Goal: Transaction & Acquisition: Book appointment/travel/reservation

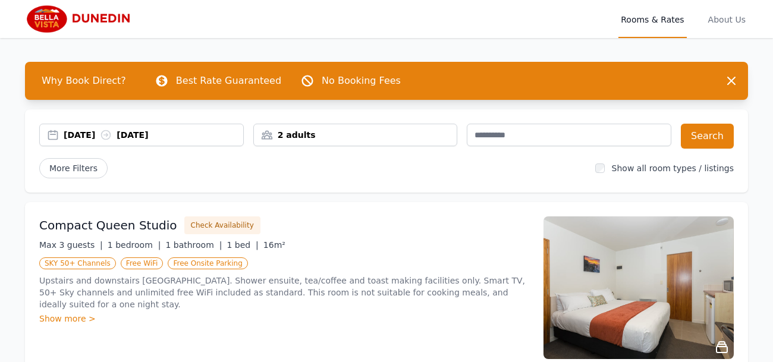
click at [320, 137] on div "2 adults" at bounding box center [355, 135] width 203 height 12
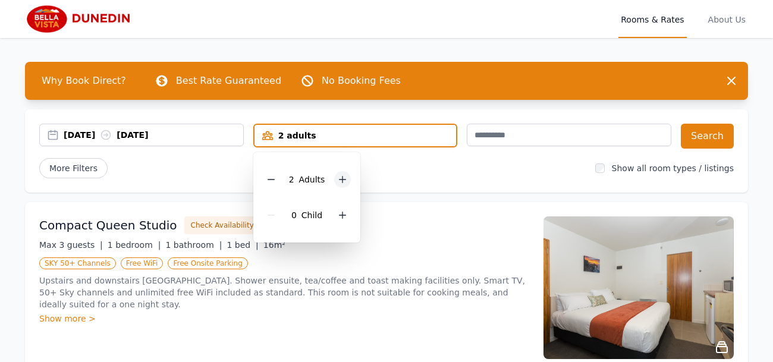
click at [338, 180] on icon at bounding box center [343, 180] width 10 height 10
click at [713, 136] on button "Search" at bounding box center [707, 136] width 53 height 25
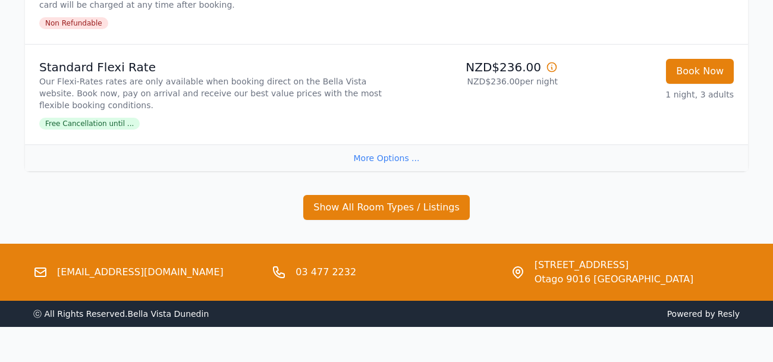
scroll to position [451, 0]
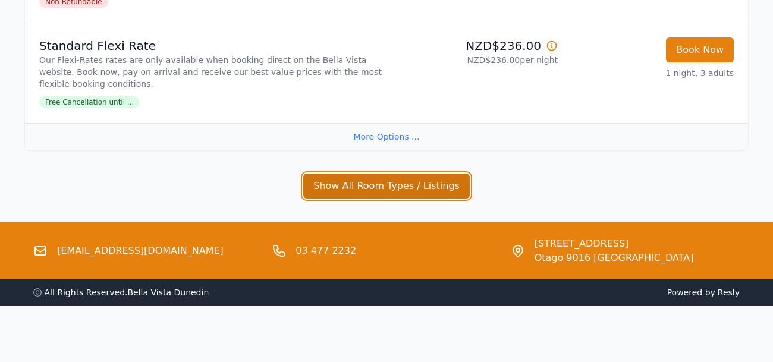
click at [368, 189] on button "Show All Room Types / Listings" at bounding box center [386, 186] width 166 height 25
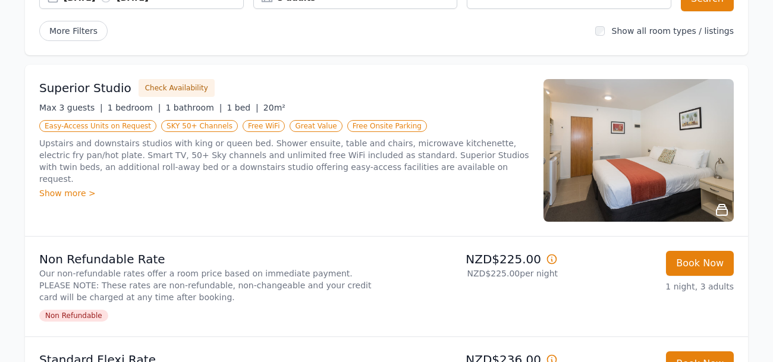
scroll to position [136, 0]
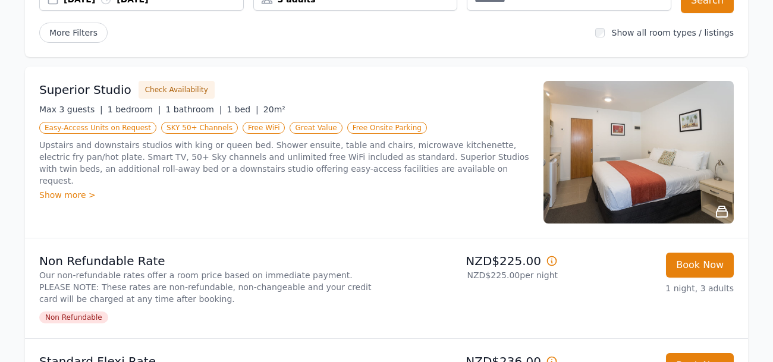
click at [74, 189] on div "Show more >" at bounding box center [284, 195] width 490 height 12
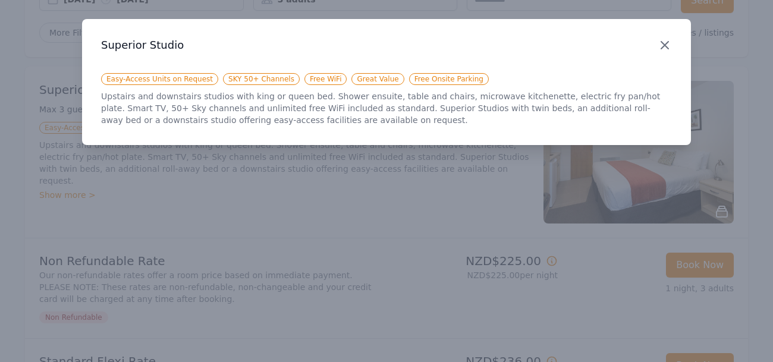
click at [664, 43] on icon "button" at bounding box center [664, 45] width 14 height 14
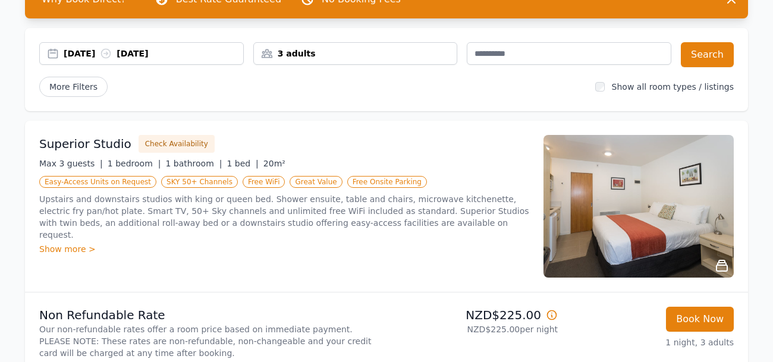
scroll to position [94, 0]
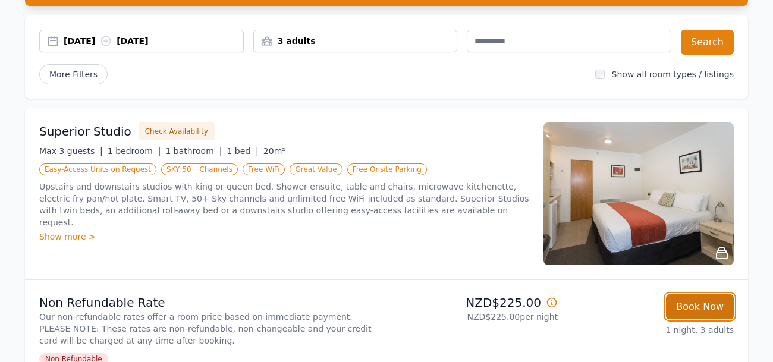
click at [701, 305] on button "Book Now" at bounding box center [700, 306] width 68 height 25
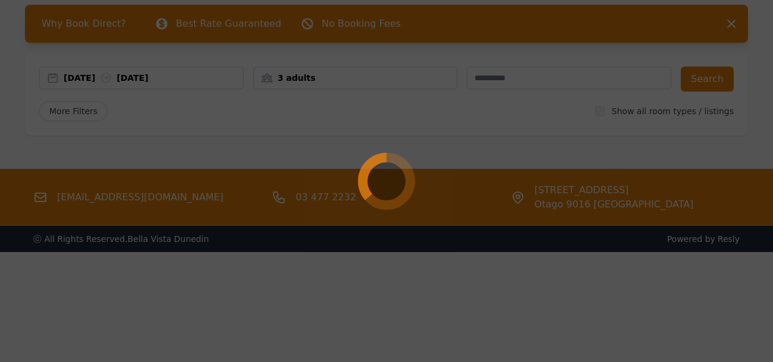
select select "**"
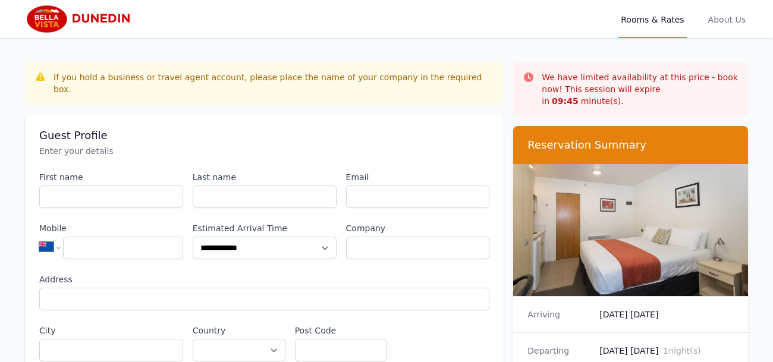
scroll to position [57, 0]
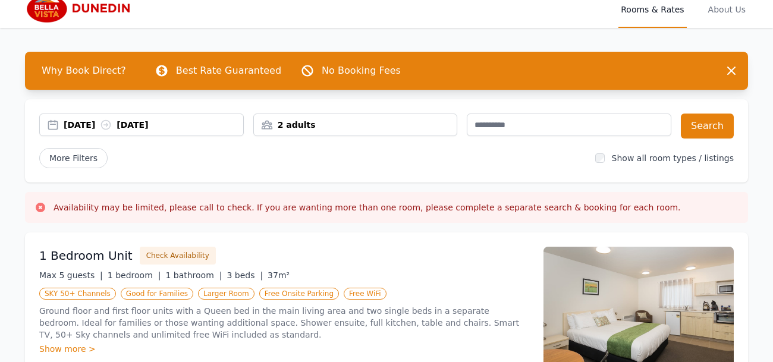
scroll to position [4, 0]
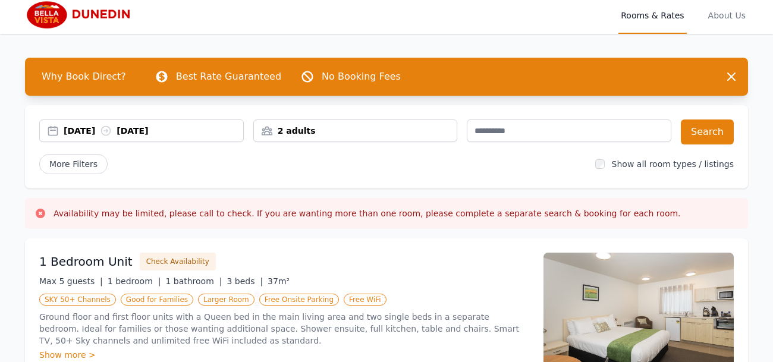
click at [302, 127] on div "2 adults" at bounding box center [355, 131] width 203 height 12
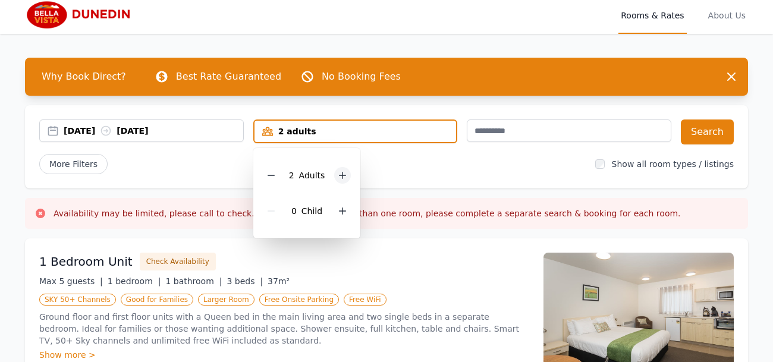
click at [340, 175] on icon at bounding box center [342, 175] width 7 height 7
click at [711, 133] on button "Search" at bounding box center [707, 131] width 53 height 25
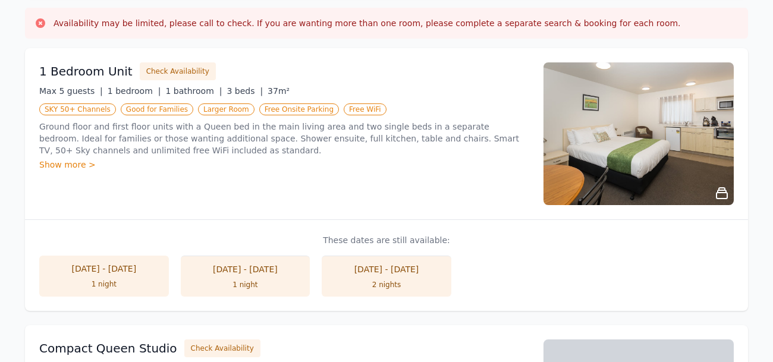
scroll to position [181, 0]
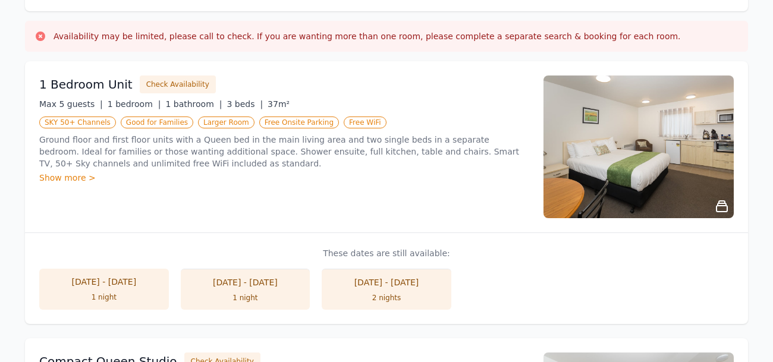
click at [73, 173] on div "Show more >" at bounding box center [284, 178] width 490 height 12
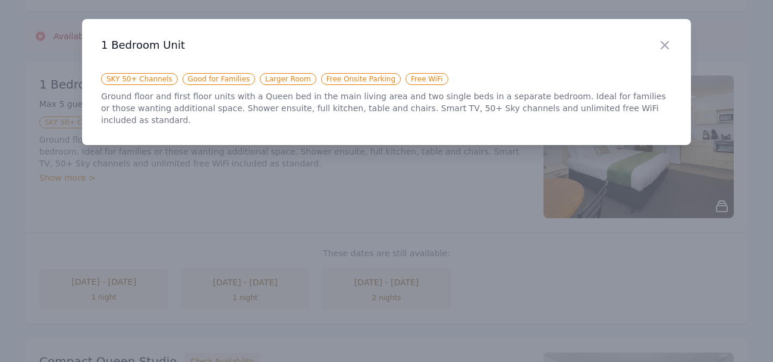
click at [73, 173] on div at bounding box center [386, 181] width 773 height 362
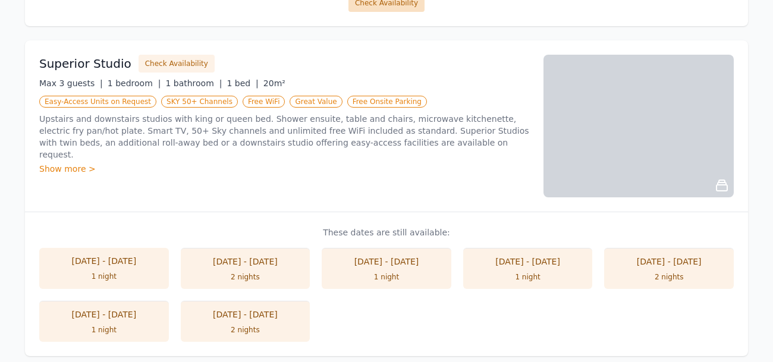
scroll to position [735, 0]
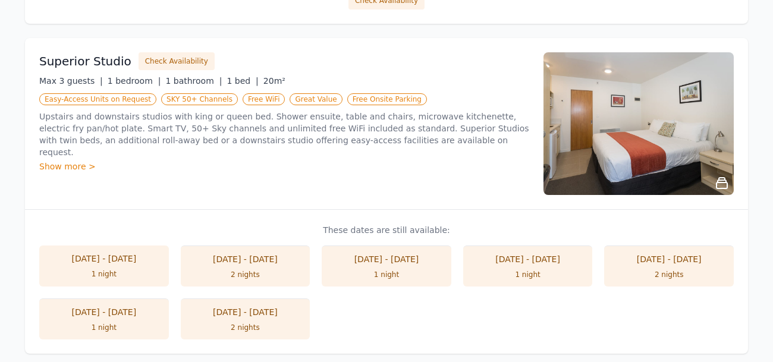
click at [368, 264] on li "19 Sep - 20 Sep 1 night" at bounding box center [387, 265] width 130 height 41
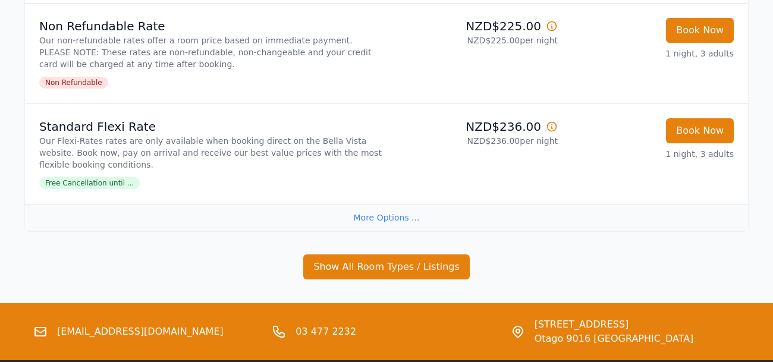
scroll to position [352, 0]
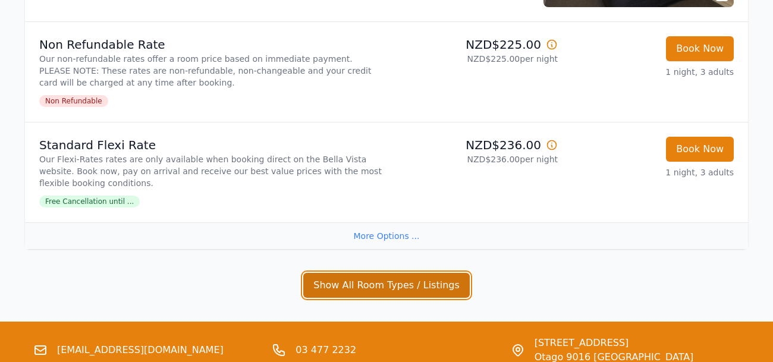
click at [367, 289] on button "Show All Room Types / Listings" at bounding box center [386, 285] width 166 height 25
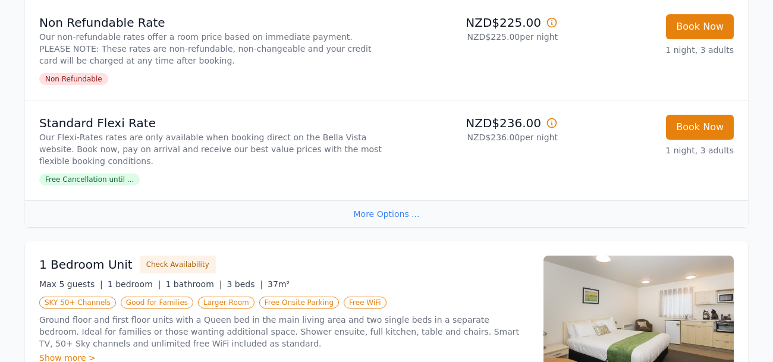
scroll to position [0, 0]
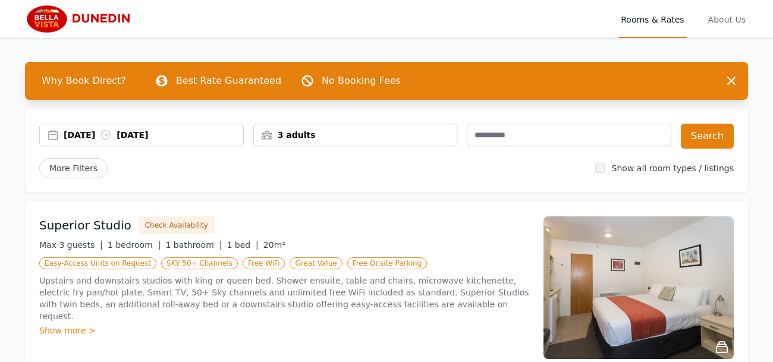
click at [144, 135] on div "19 Sep 2025 20 Sep 2025" at bounding box center [153, 135] width 179 height 12
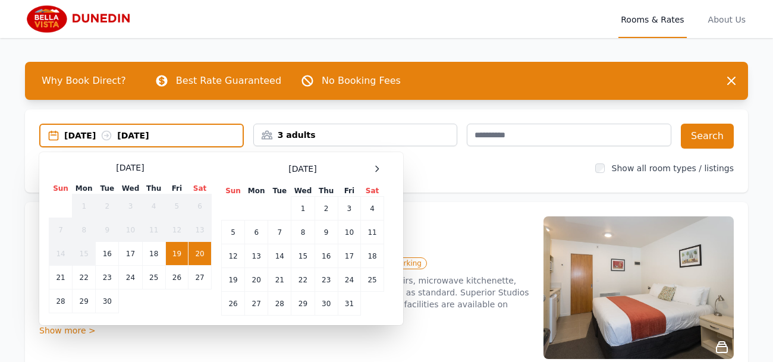
click at [200, 257] on td "20" at bounding box center [199, 254] width 23 height 24
click at [73, 134] on div "19 Sep 2025 20 Sep 2025" at bounding box center [153, 136] width 178 height 12
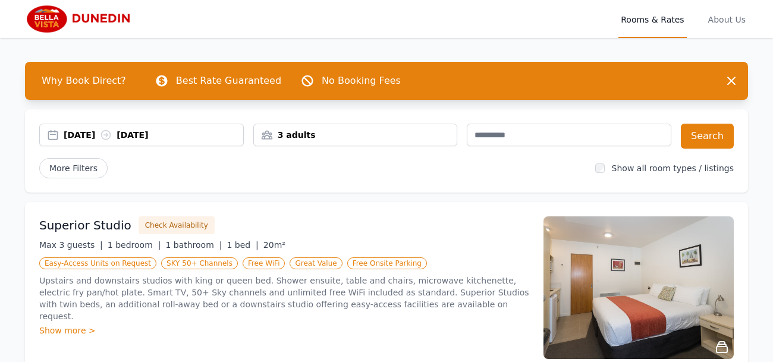
click at [73, 134] on div "19 Sep 2025 20 Sep 2025" at bounding box center [153, 135] width 179 height 12
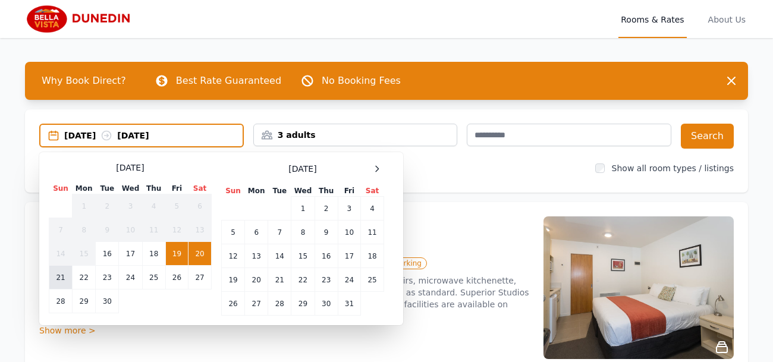
click at [63, 276] on td "21" at bounding box center [60, 278] width 23 height 24
click at [200, 255] on td "20" at bounding box center [199, 254] width 23 height 24
click at [52, 278] on td "21" at bounding box center [60, 278] width 23 height 24
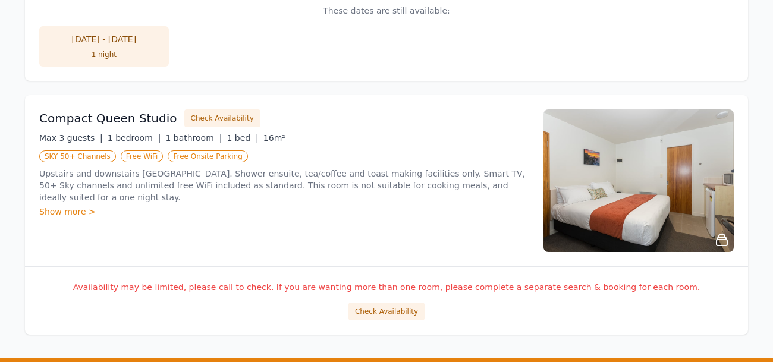
scroll to position [798, 0]
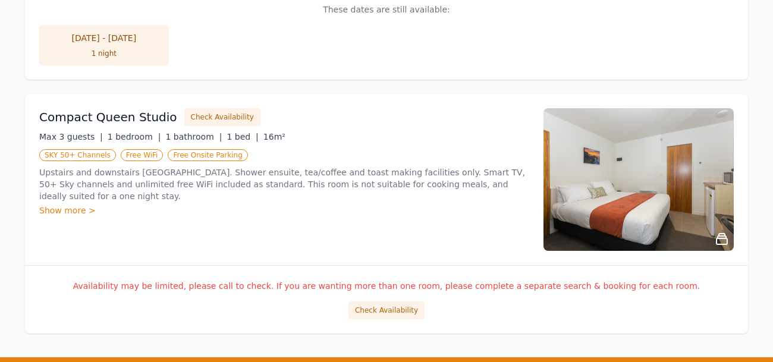
click at [74, 204] on div "Show more >" at bounding box center [284, 210] width 490 height 12
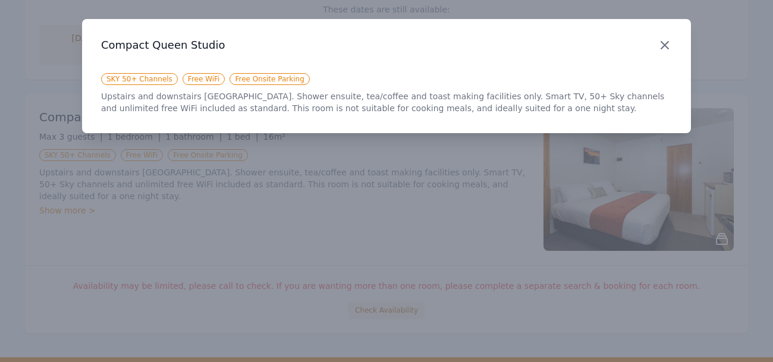
click at [665, 48] on icon "button" at bounding box center [664, 45] width 14 height 14
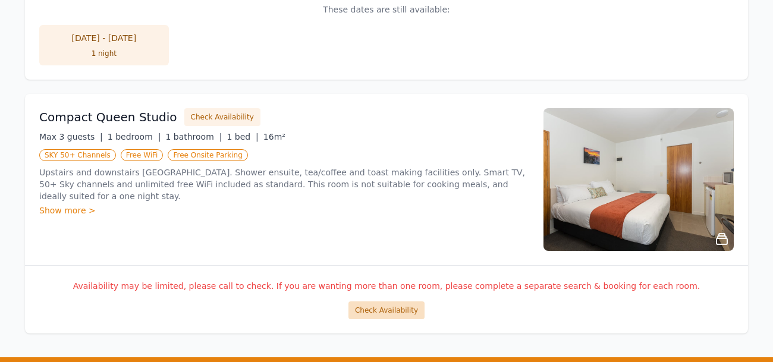
click at [402, 310] on button "Check Availability" at bounding box center [386, 310] width 76 height 18
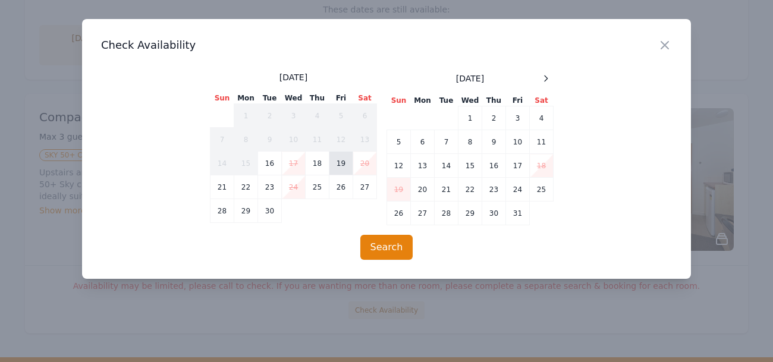
click at [340, 166] on td "19" at bounding box center [341, 164] width 24 height 24
click at [384, 245] on button "Search" at bounding box center [386, 247] width 53 height 25
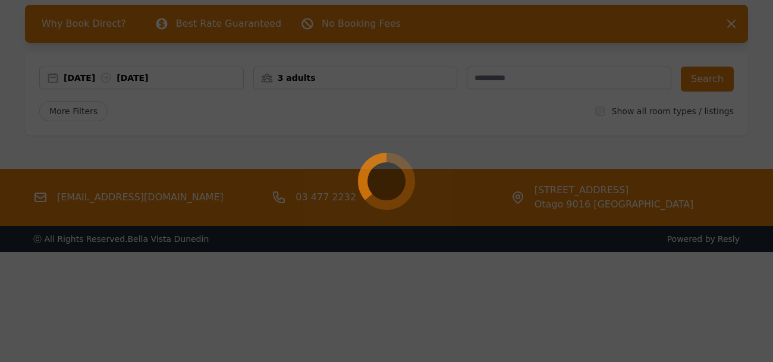
scroll to position [57, 0]
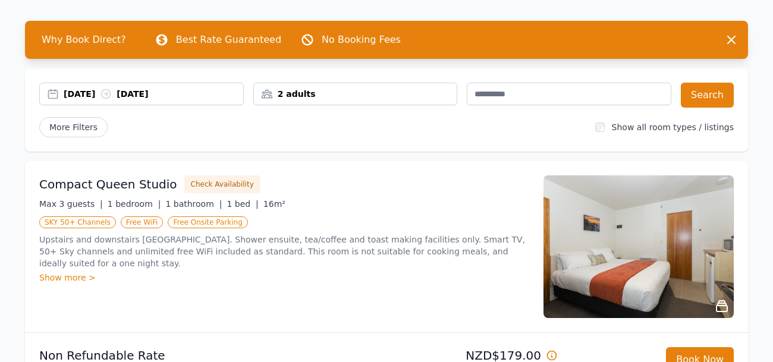
scroll to position [38, 0]
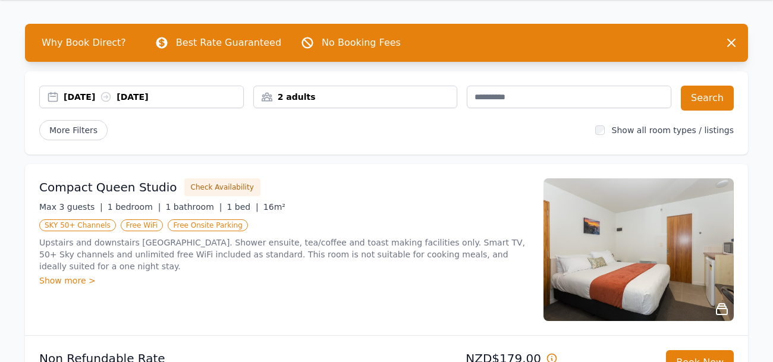
click at [299, 96] on div "2 adults" at bounding box center [355, 97] width 203 height 12
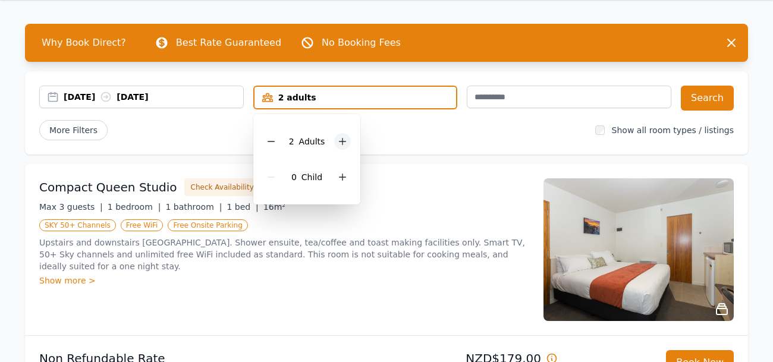
click at [338, 141] on icon at bounding box center [343, 142] width 10 height 10
click at [701, 96] on button "Search" at bounding box center [707, 98] width 53 height 25
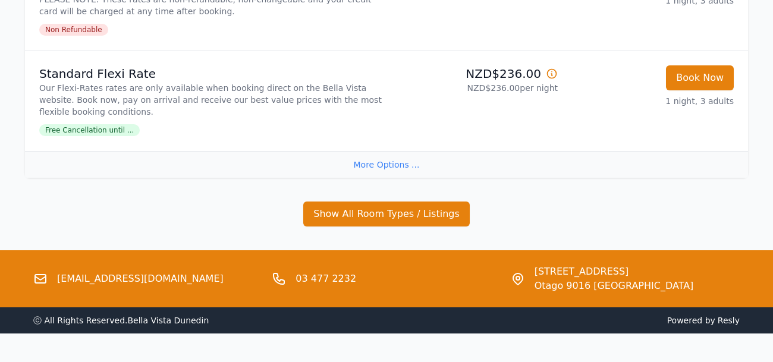
scroll to position [451, 0]
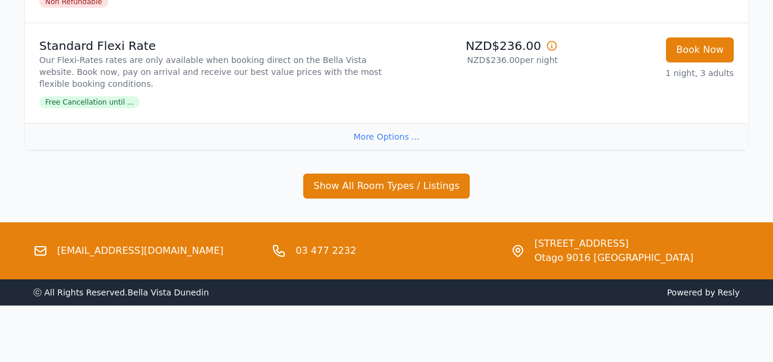
click at [371, 134] on div "More Options ..." at bounding box center [386, 136] width 723 height 27
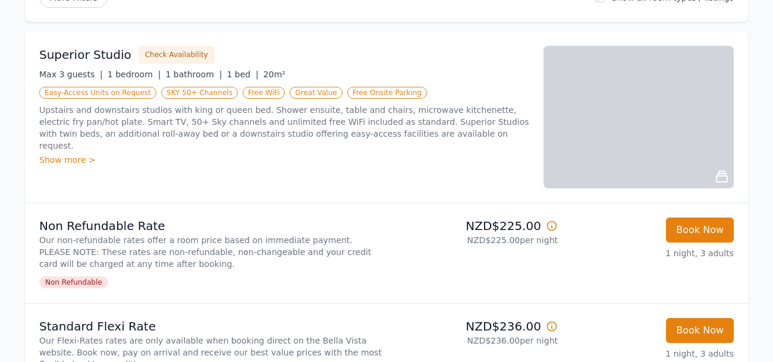
scroll to position [164, 0]
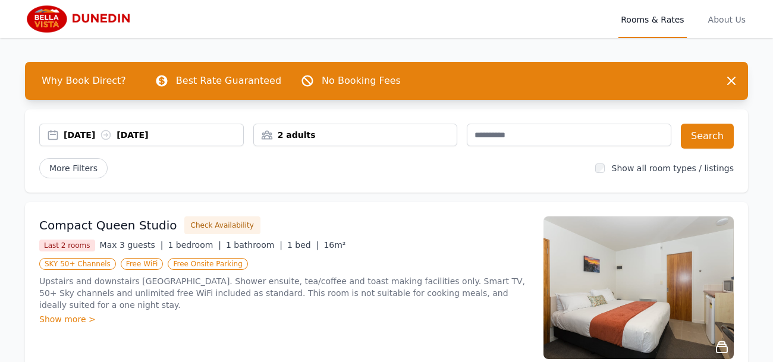
click at [206, 136] on div "[DATE] [DATE]" at bounding box center [153, 135] width 179 height 12
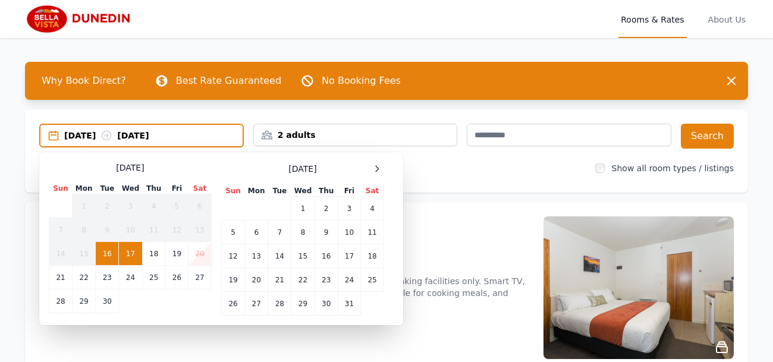
click at [203, 257] on td "20" at bounding box center [199, 254] width 23 height 24
